Goal: Navigation & Orientation: Find specific page/section

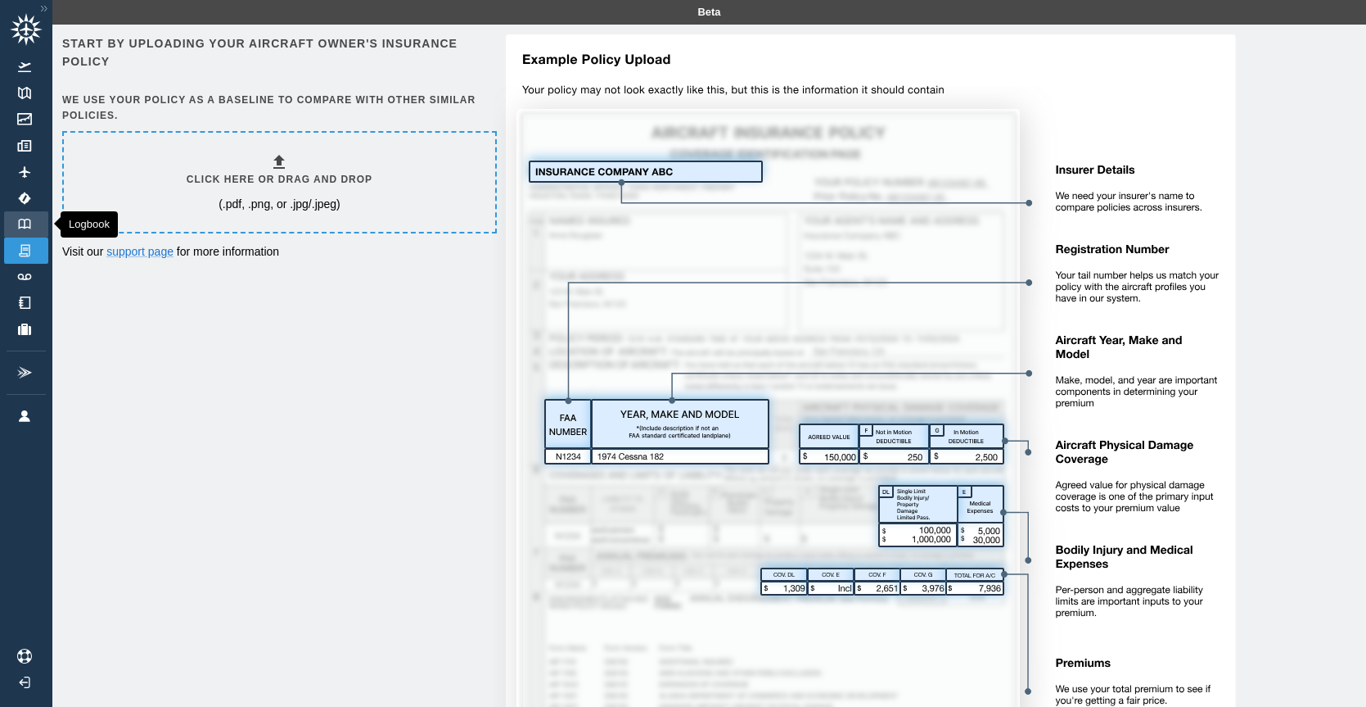
click at [23, 223] on img at bounding box center [25, 224] width 18 height 11
click at [32, 220] on img at bounding box center [25, 224] width 18 height 11
click at [43, 228] on link "Logbook" at bounding box center [26, 224] width 44 height 26
click at [38, 282] on link "Track Logs" at bounding box center [26, 277] width 44 height 26
